Goal: Task Accomplishment & Management: Manage account settings

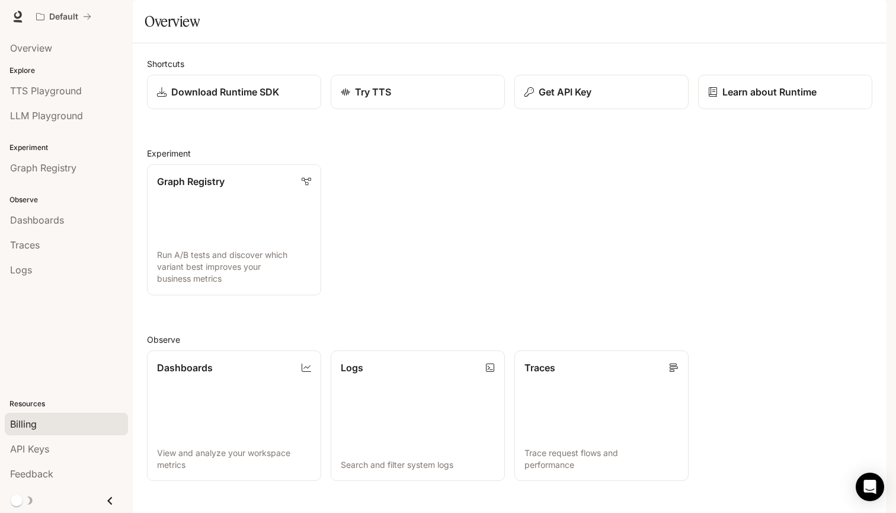
click at [33, 429] on span "Billing" at bounding box center [23, 424] width 27 height 14
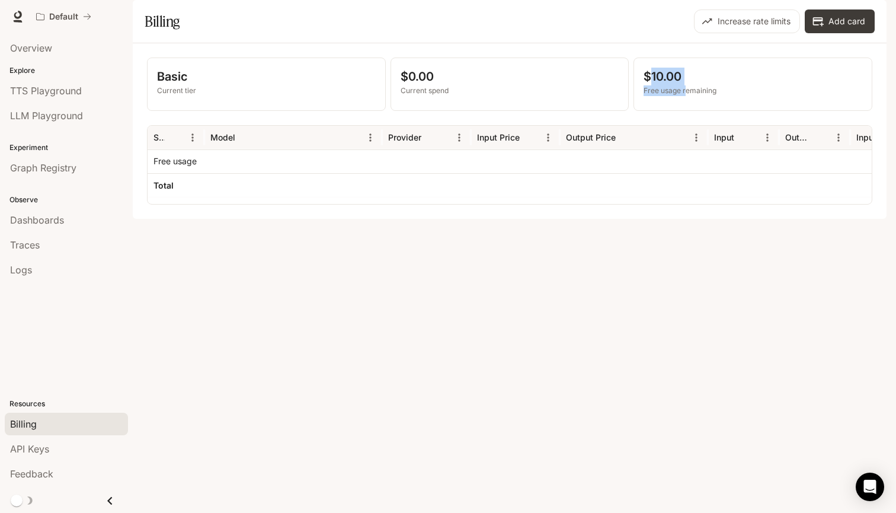
drag, startPoint x: 652, startPoint y: 107, endPoint x: 684, endPoint y: 123, distance: 35.5
click at [684, 96] on div "$10.00 Free usage remaining" at bounding box center [753, 82] width 219 height 28
click at [686, 96] on p "Free usage remaining" at bounding box center [753, 90] width 219 height 11
click at [870, 24] on div "button" at bounding box center [870, 16] width 17 height 17
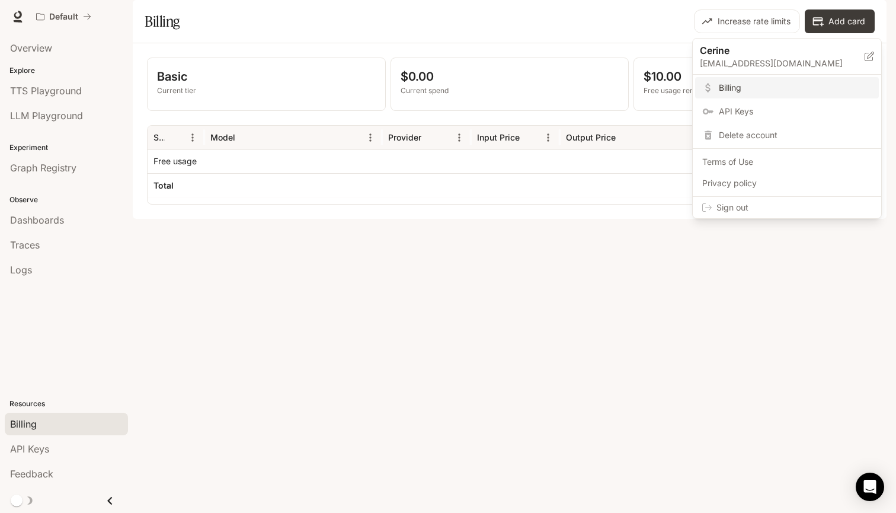
click at [748, 67] on p "[EMAIL_ADDRESS][DOMAIN_NAME]" at bounding box center [782, 63] width 165 height 12
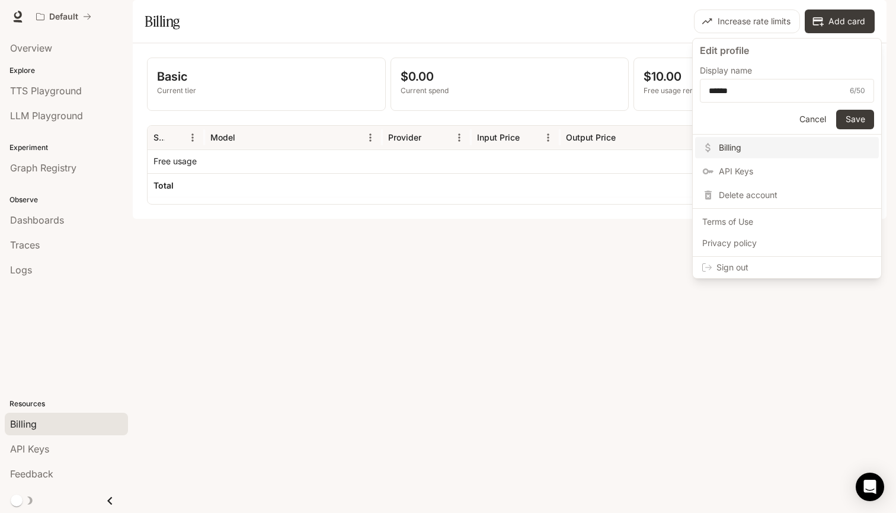
click at [660, 53] on div at bounding box center [448, 256] width 896 height 513
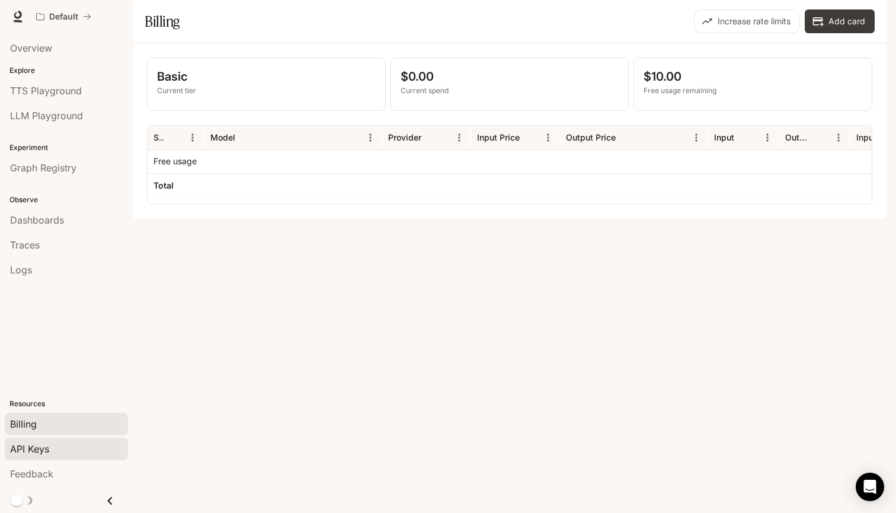
click at [83, 447] on div "API Keys" at bounding box center [66, 448] width 113 height 14
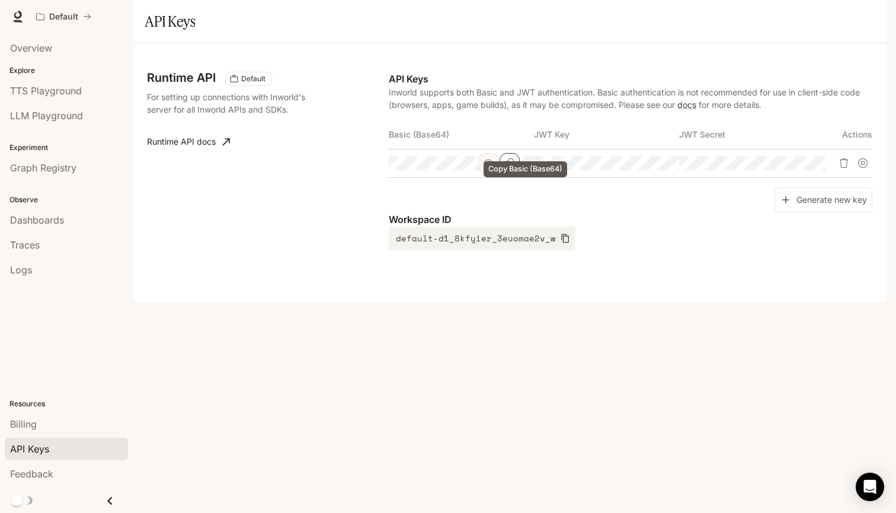
click at [514, 168] on icon "Copy Basic (Base64)" at bounding box center [509, 162] width 9 height 9
click at [869, 14] on icon "button" at bounding box center [870, 17] width 7 height 7
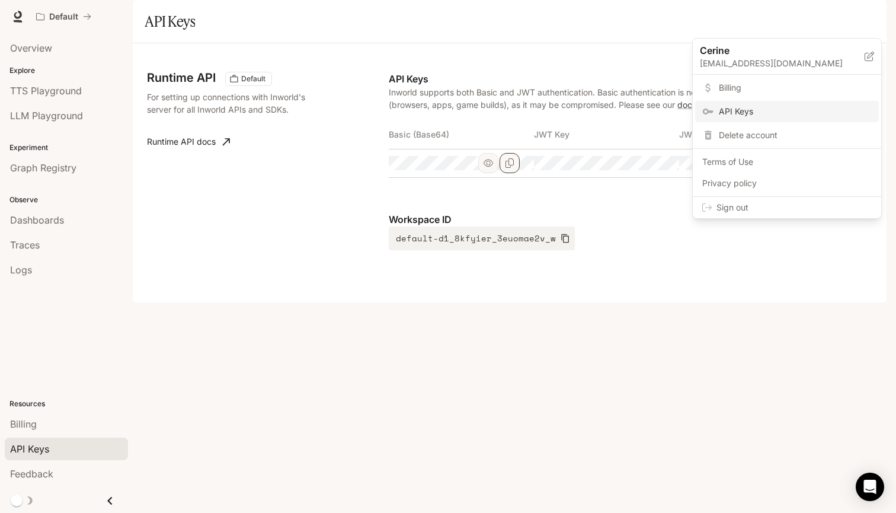
click at [722, 208] on span "Sign out" at bounding box center [793, 207] width 155 height 12
